Goal: Information Seeking & Learning: Learn about a topic

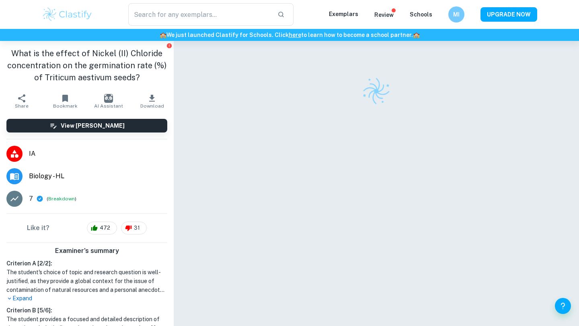
checkbox input "true"
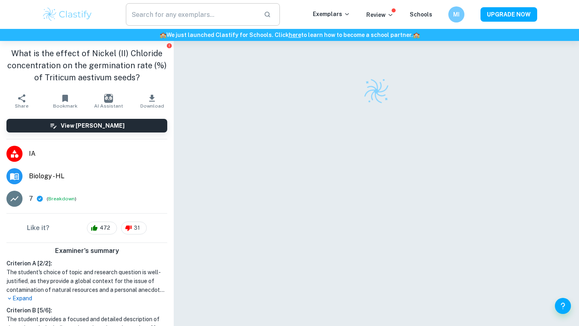
click at [200, 18] on input "text" at bounding box center [191, 14] width 131 height 23
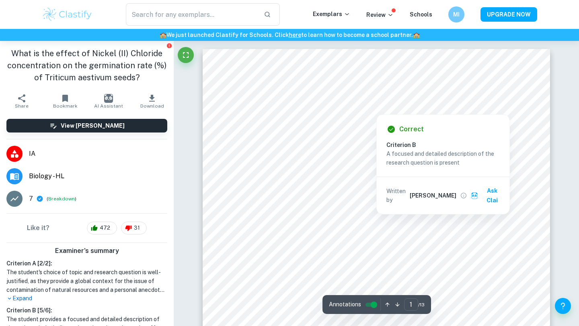
click at [263, 102] on div at bounding box center [376, 97] width 258 height 11
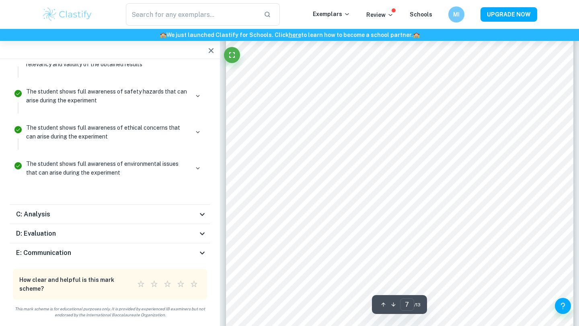
scroll to position [3102, 0]
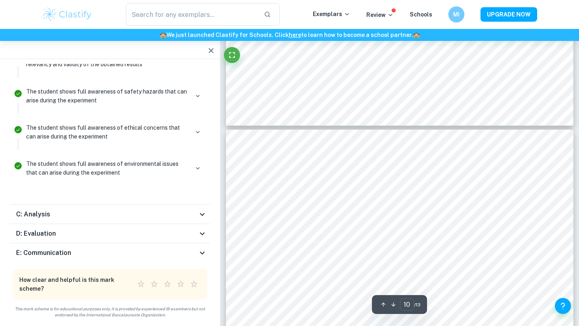
type input "9"
